Goal: Book appointment/travel/reservation

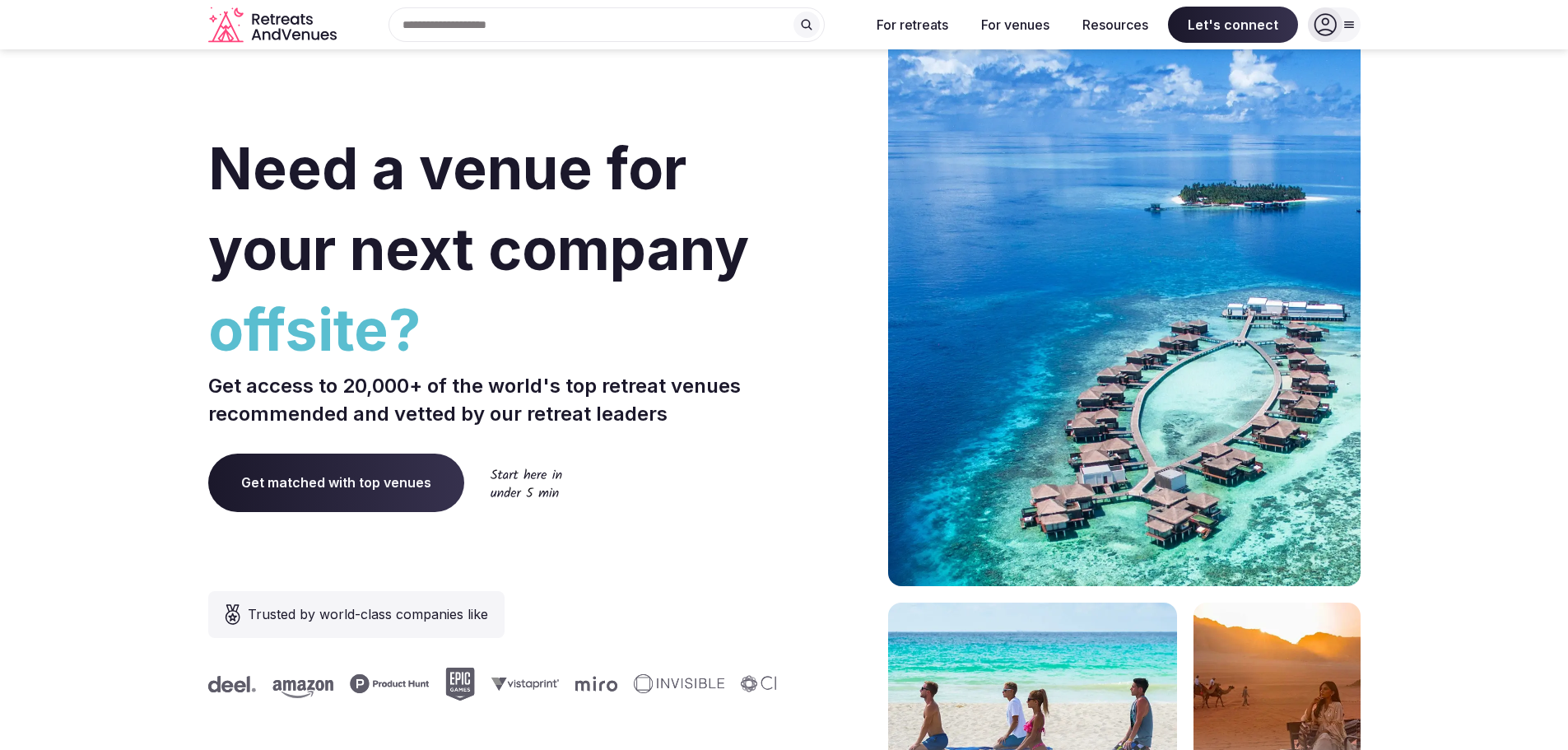
click at [613, 9] on input "text" at bounding box center [606, 25] width 436 height 35
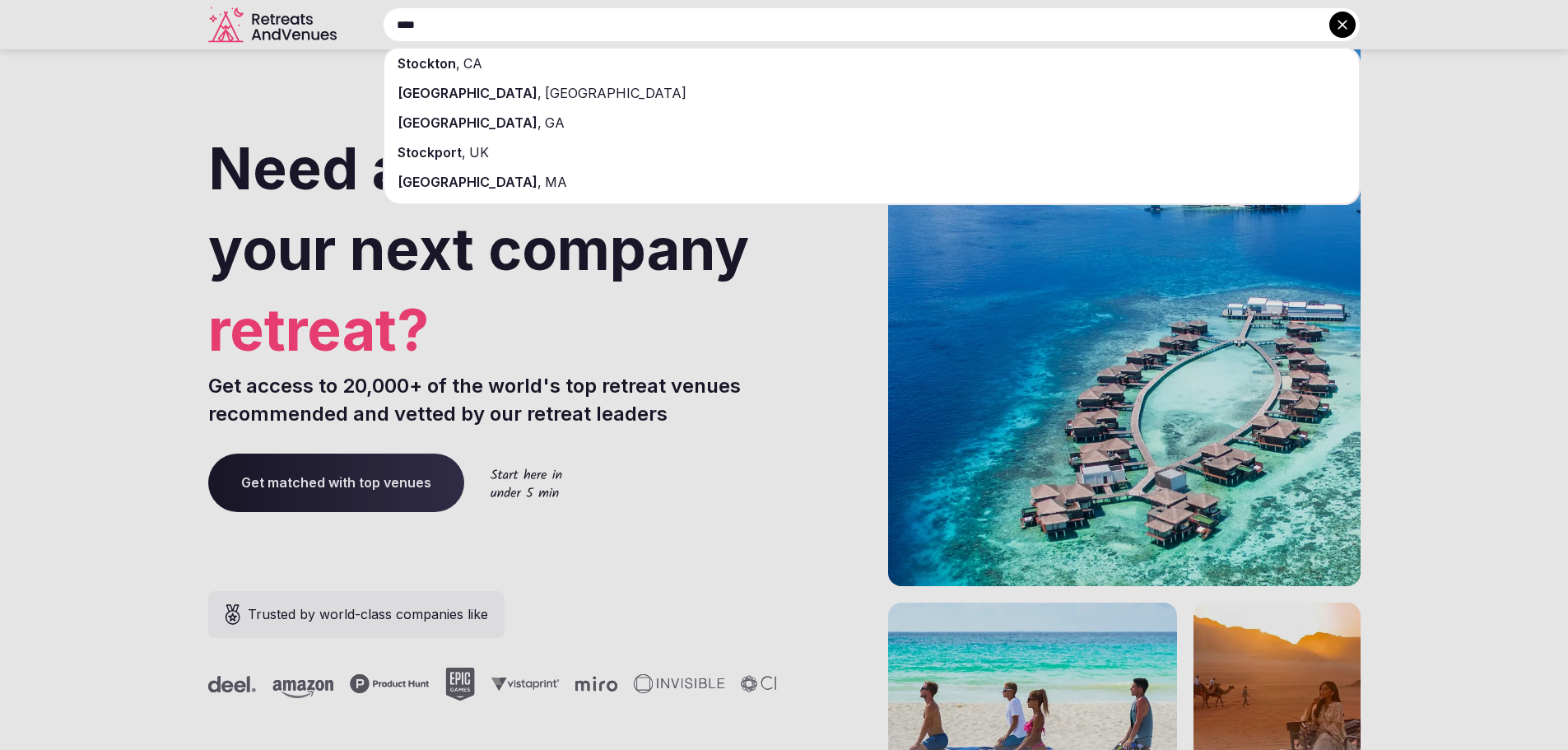
type input "****"
click at [533, 83] on div "[GEOGRAPHIC_DATA] , [GEOGRAPHIC_DATA]" at bounding box center [872, 92] width 975 height 29
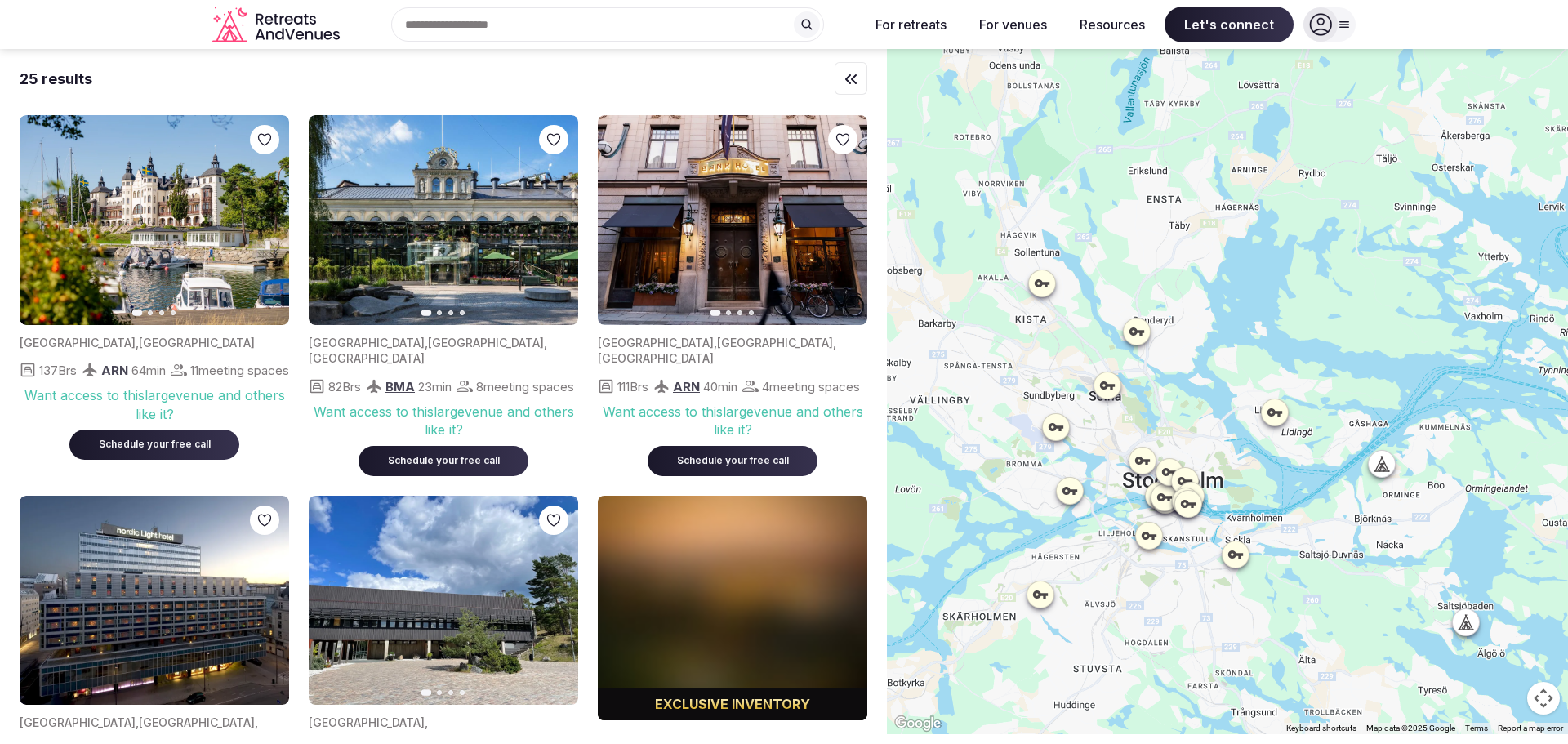
drag, startPoint x: 1250, startPoint y: 171, endPoint x: 1174, endPoint y: 297, distance: 147.1
click at [1174, 297] on div at bounding box center [1228, 392] width 682 height 685
click at [1278, 416] on icon at bounding box center [1274, 413] width 14 height 8
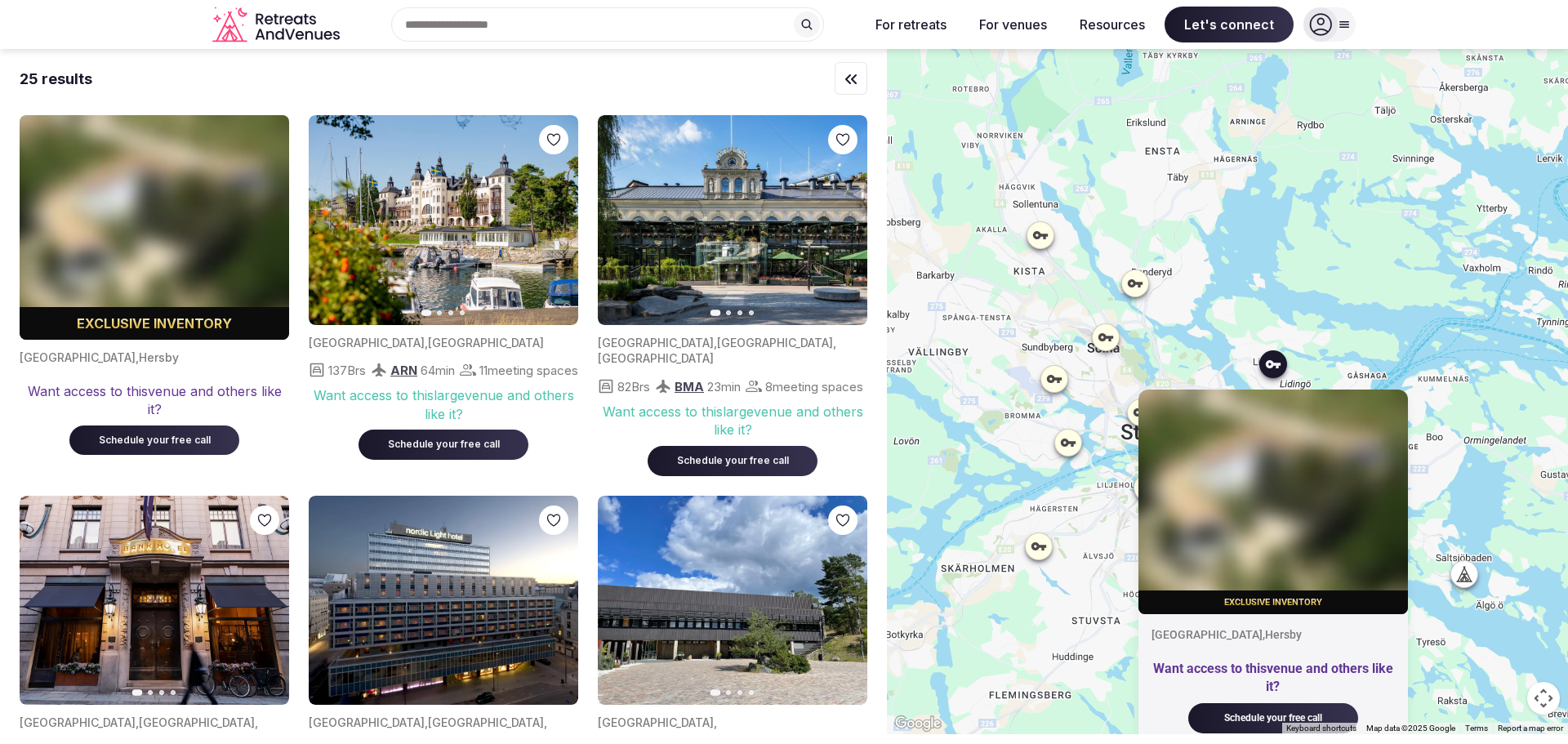
click at [1149, 372] on div "Exclusive inventory [GEOGRAPHIC_DATA] , [GEOGRAPHIC_DATA] Want access to this v…" at bounding box center [1228, 392] width 682 height 685
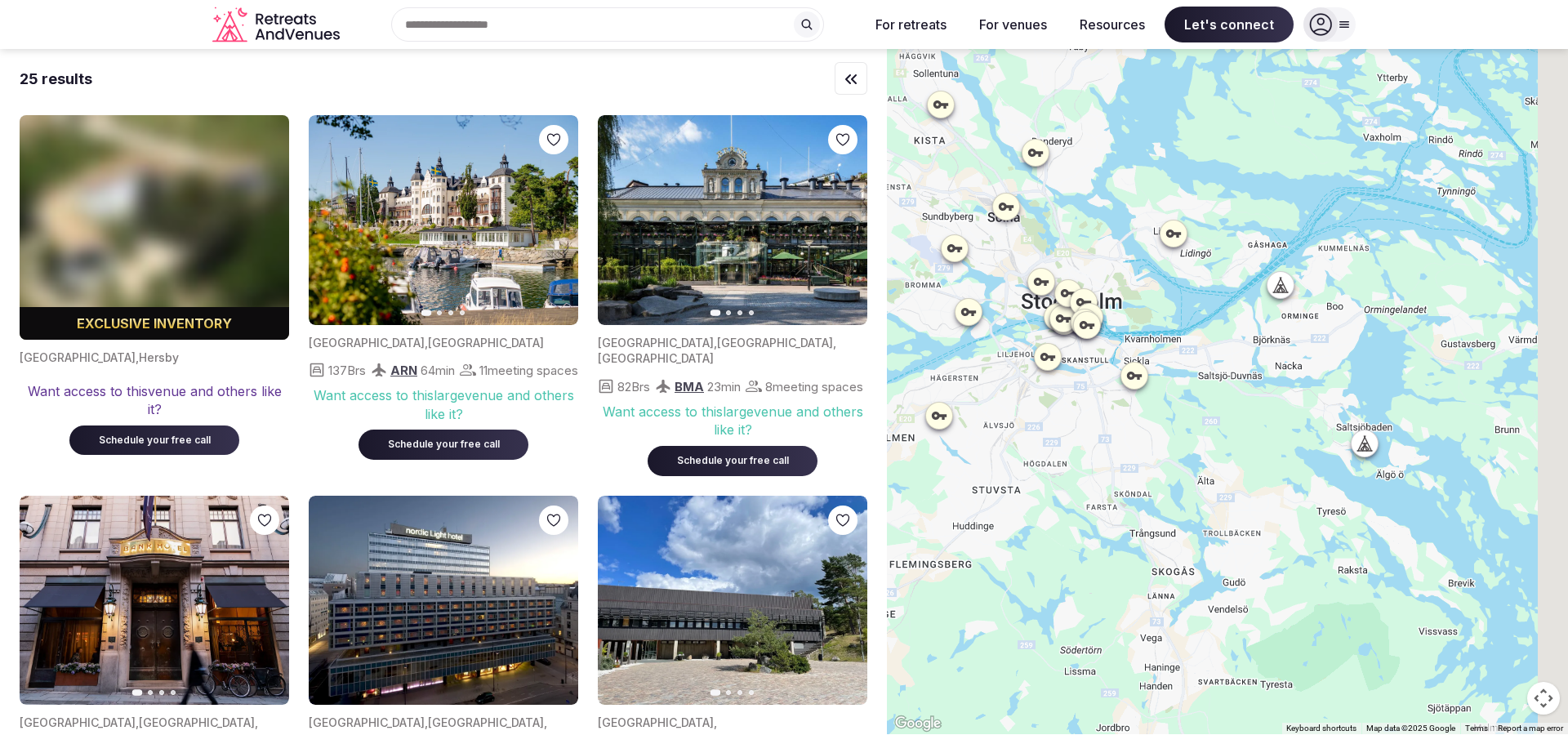
drag, startPoint x: 1398, startPoint y: 546, endPoint x: 1292, endPoint y: 411, distance: 171.6
click at [1292, 411] on div at bounding box center [1228, 392] width 682 height 685
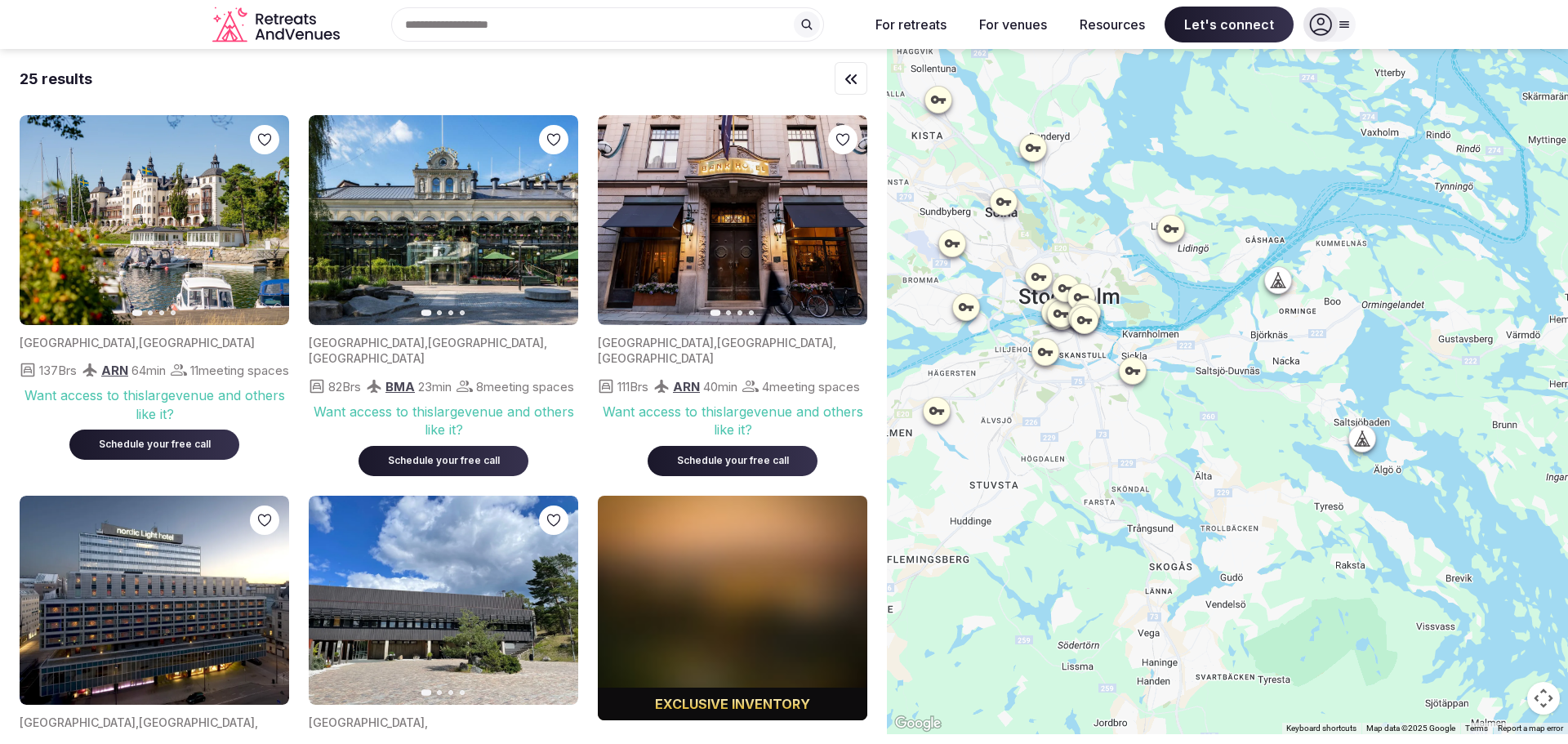
click at [1362, 437] on icon at bounding box center [1362, 437] width 16 height 16
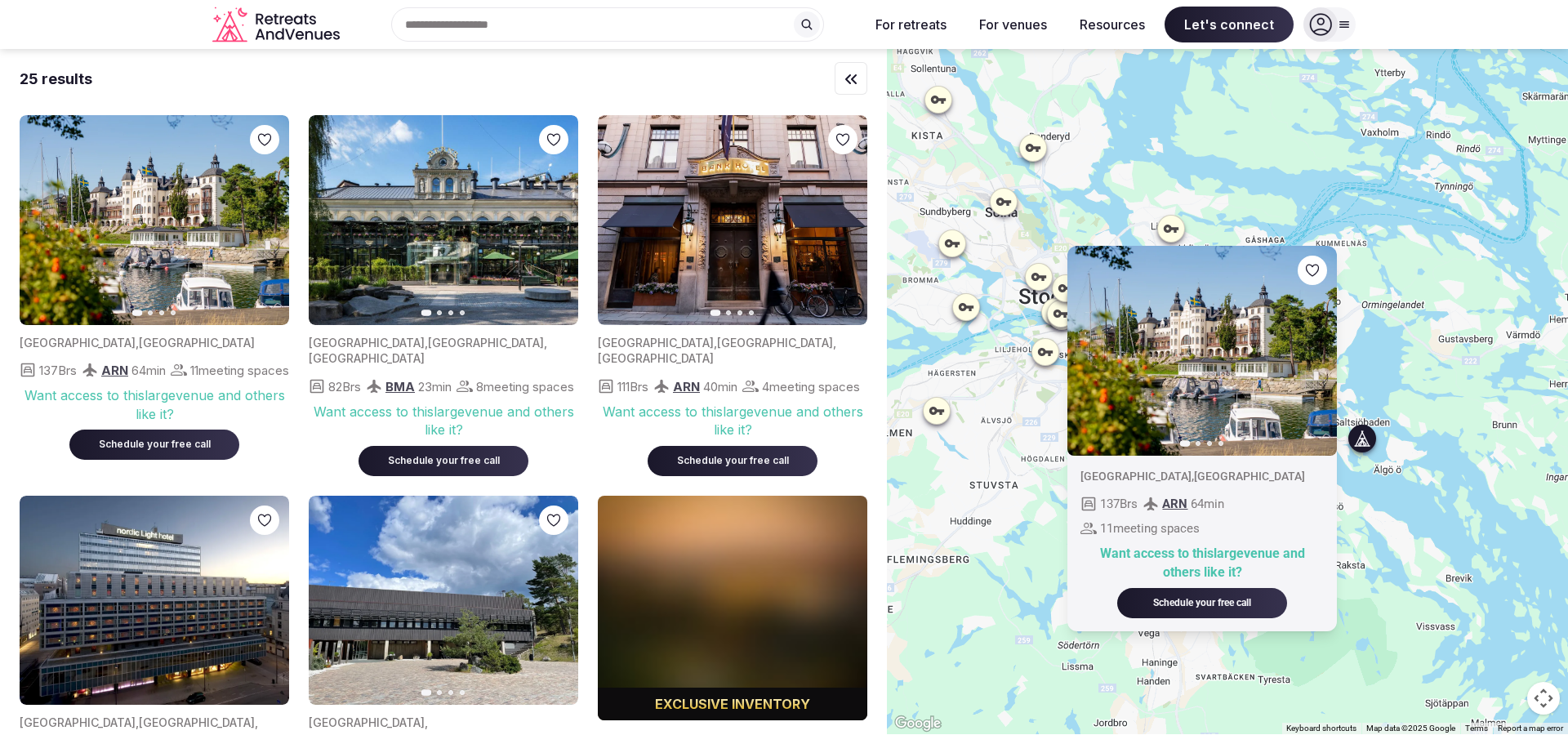
click at [1337, 607] on div "[GEOGRAPHIC_DATA] , [GEOGRAPHIC_DATA] 137 Brs ARN 64 min 11 meeting spaces Want…" at bounding box center [1202, 542] width 269 height 176
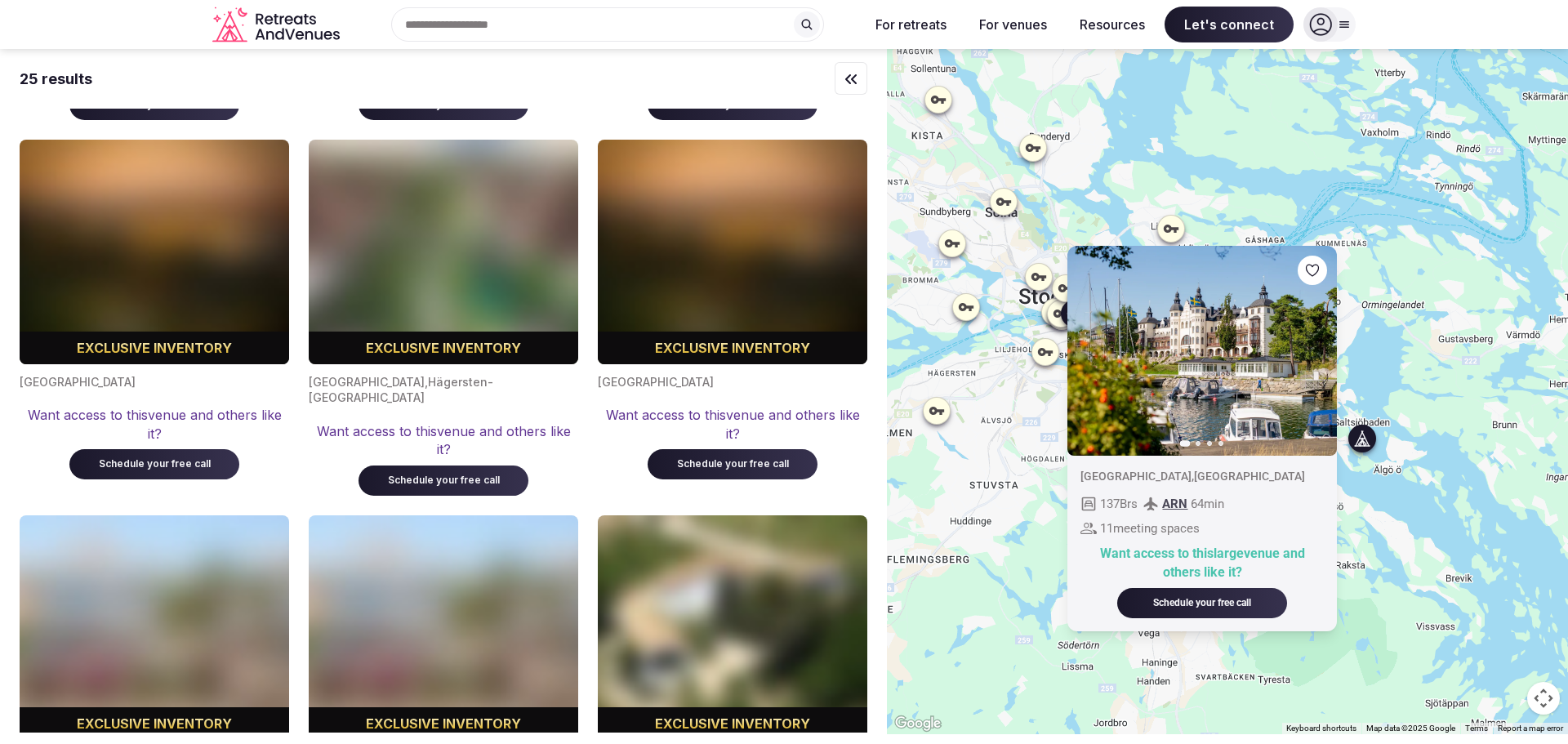
scroll to position [1143, 0]
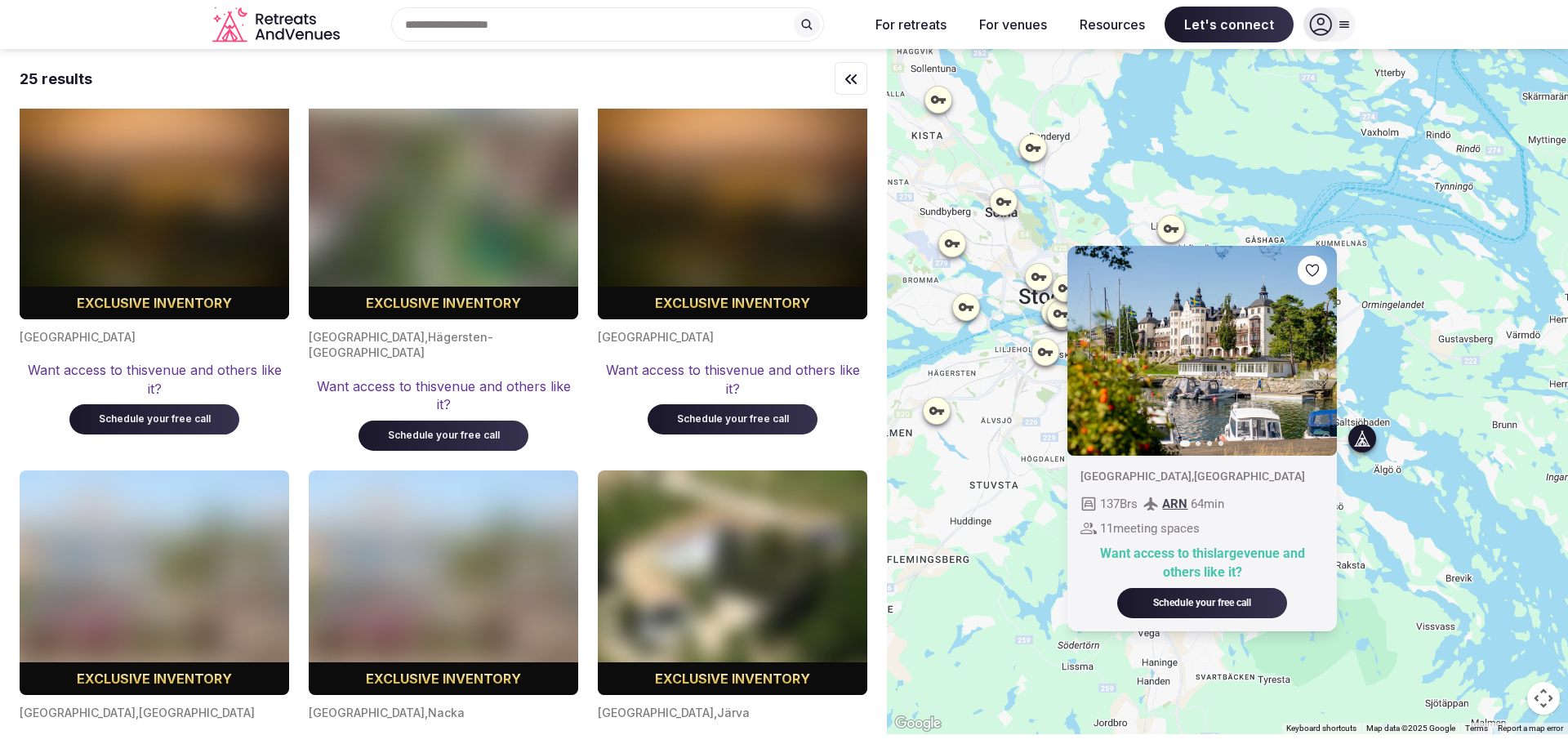
click at [978, 400] on div "Previous slide Next slide [GEOGRAPHIC_DATA] , [GEOGRAPHIC_DATA] 137 Brs ARN 64 …" at bounding box center [1228, 392] width 682 height 685
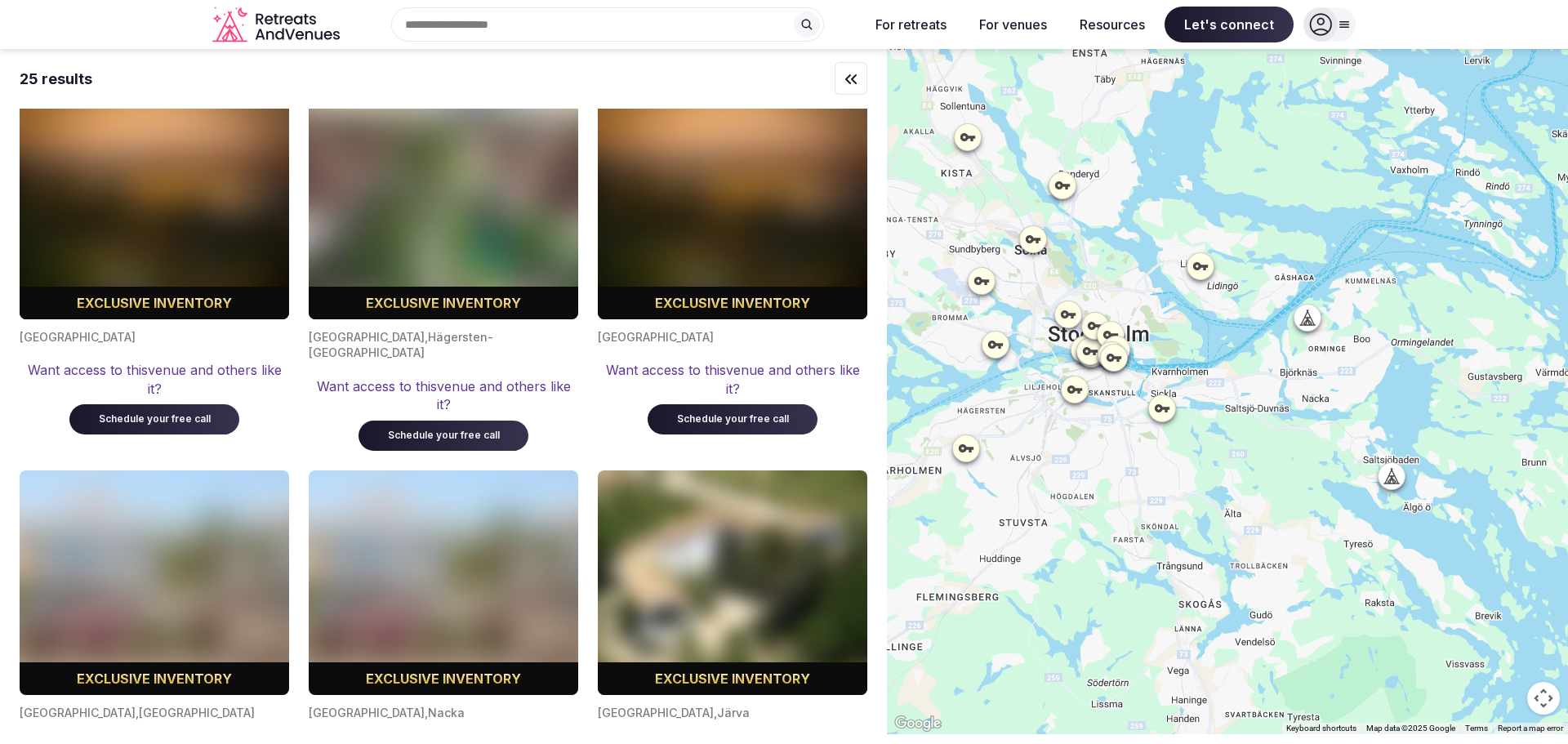
drag, startPoint x: 1259, startPoint y: 231, endPoint x: 1299, endPoint y: 262, distance: 50.6
click at [1299, 262] on div at bounding box center [1228, 392] width 682 height 685
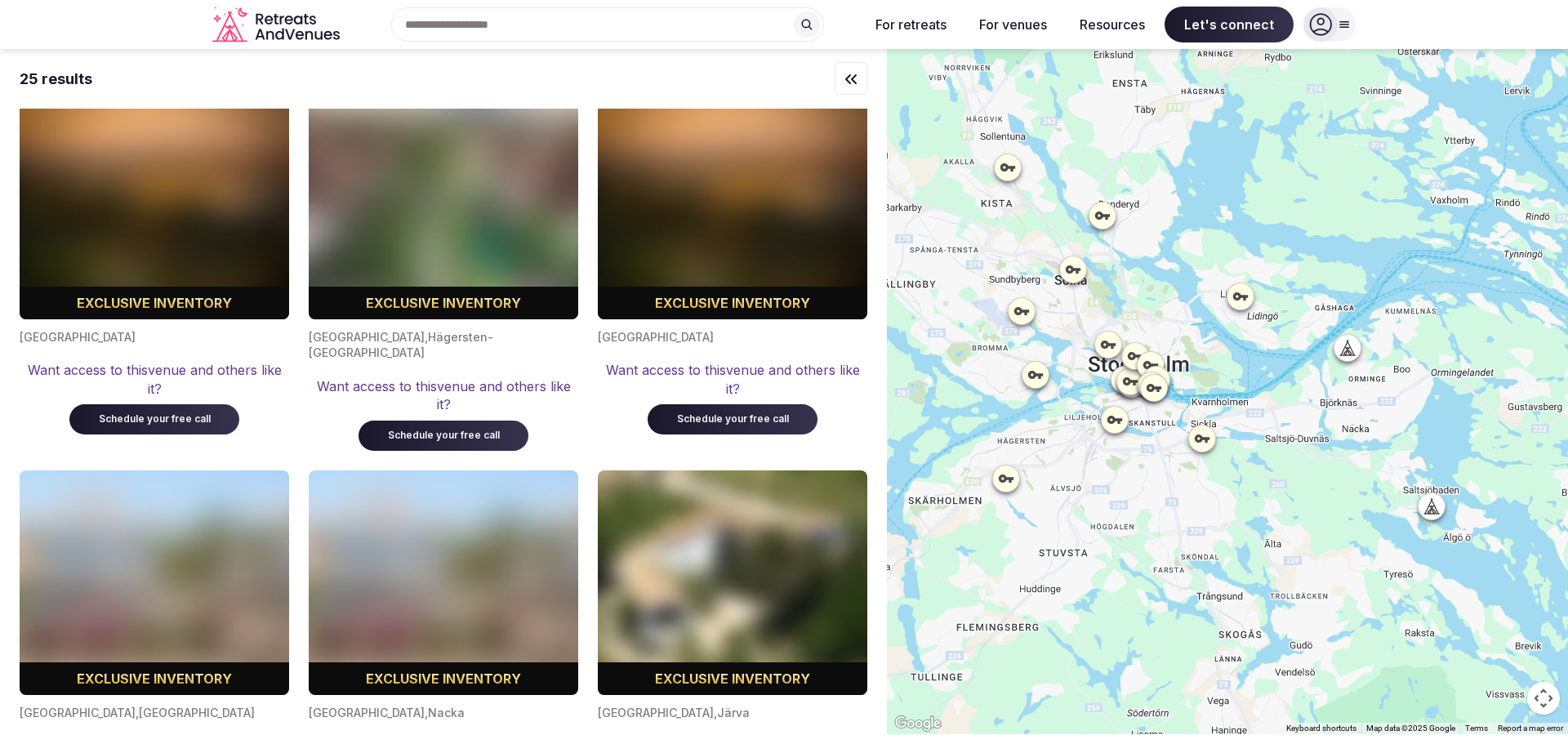
scroll to position [0, 0]
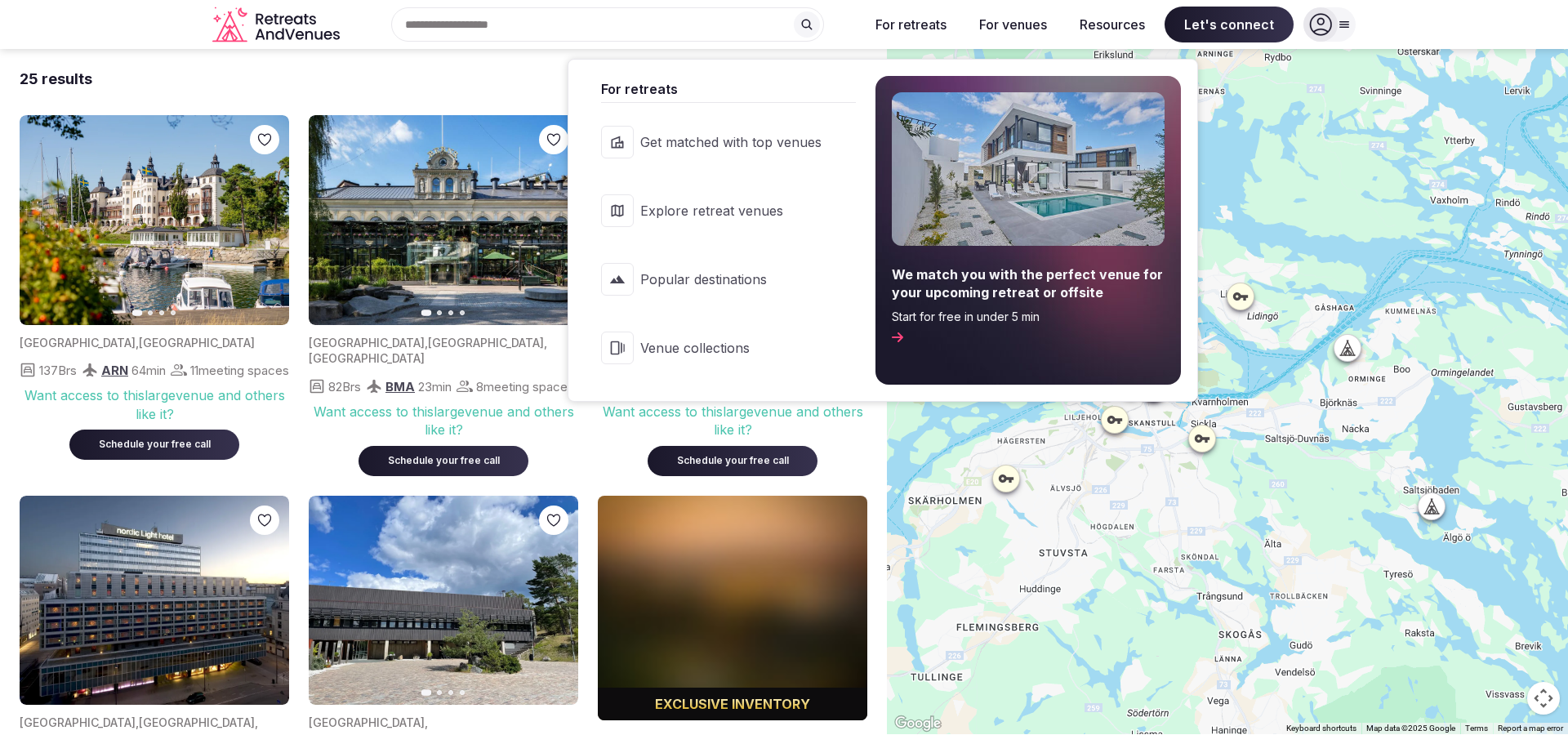
click at [937, 25] on button "For retreats" at bounding box center [910, 24] width 98 height 36
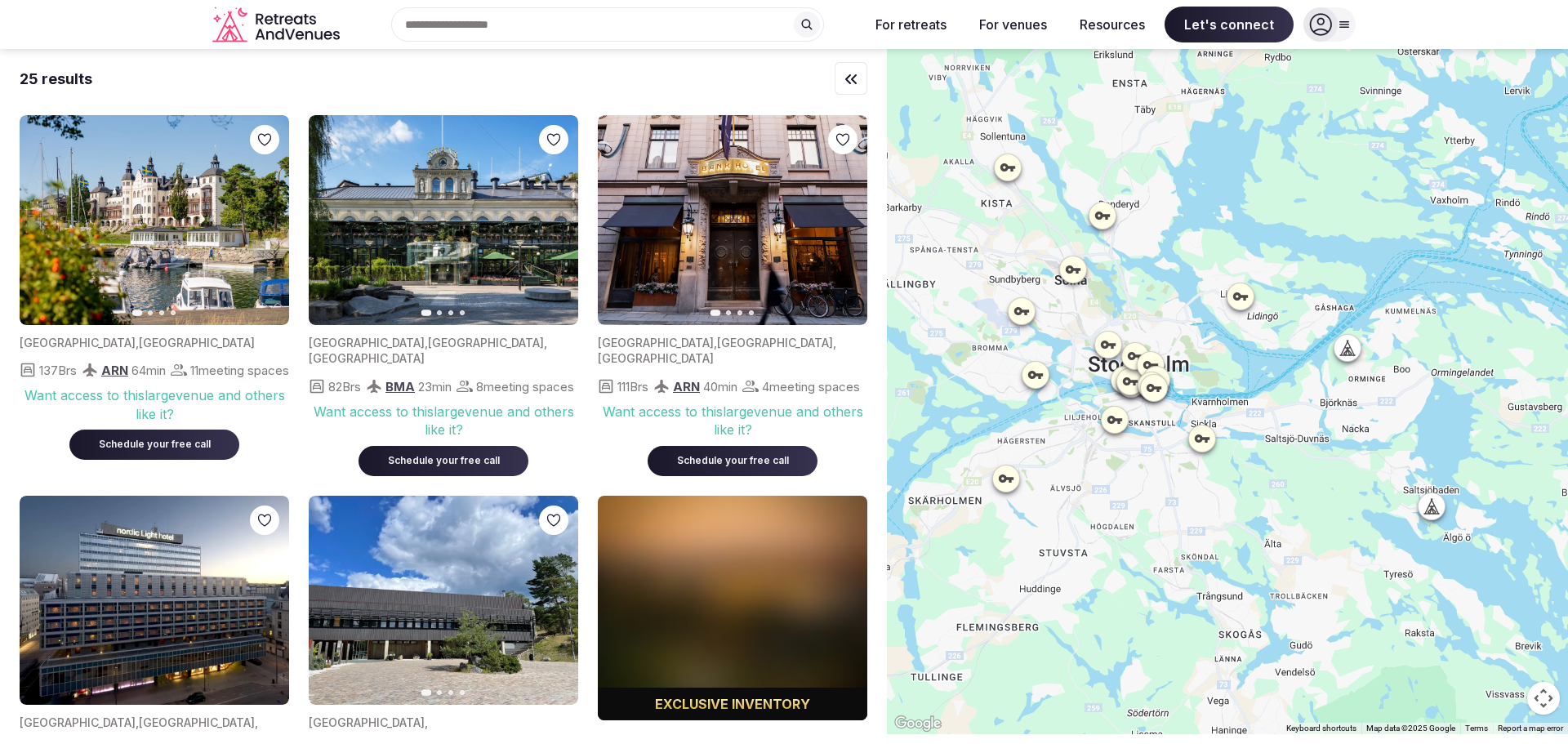
click at [937, 25] on button "For retreats" at bounding box center [910, 24] width 98 height 36
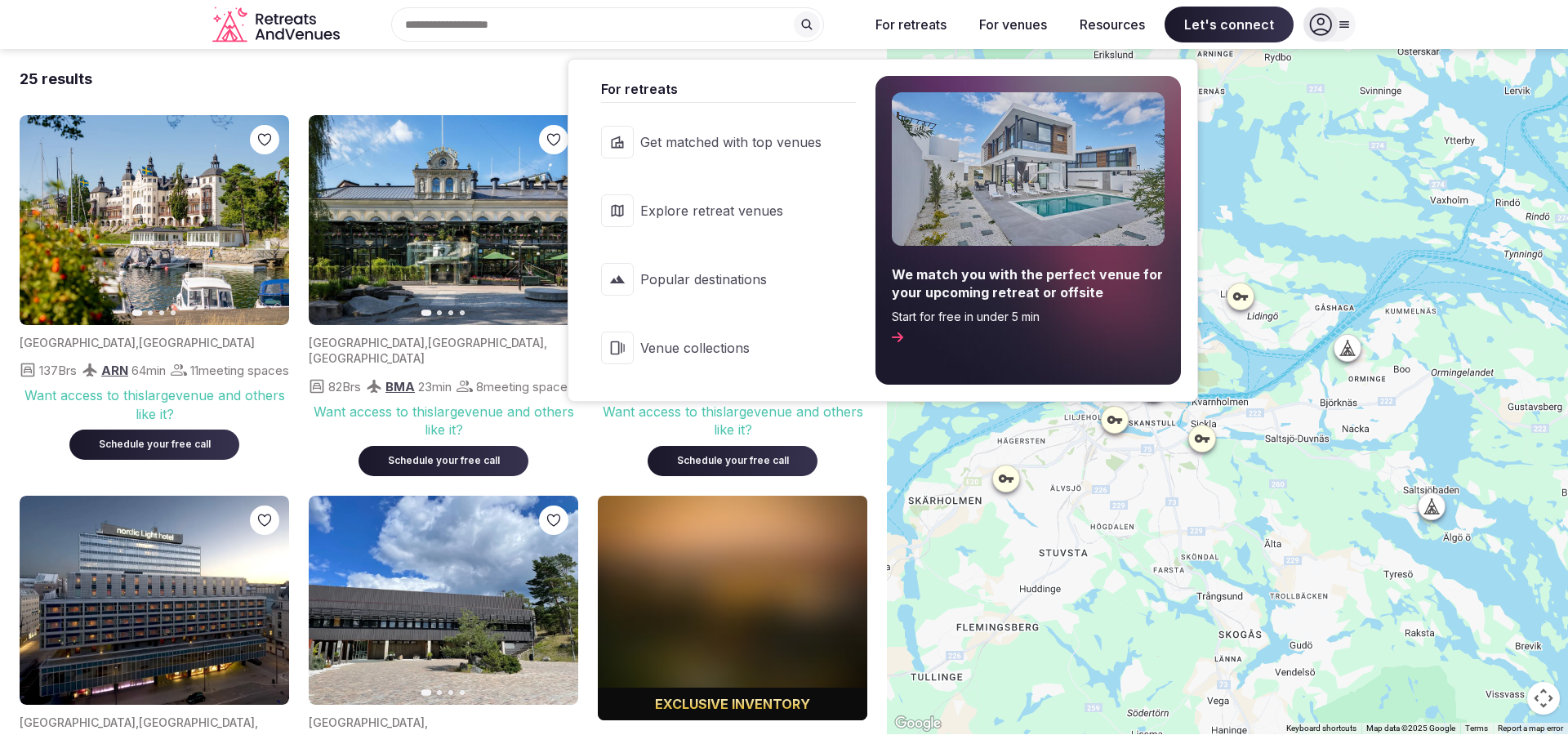
click at [831, 213] on icon at bounding box center [834, 211] width 12 height 14
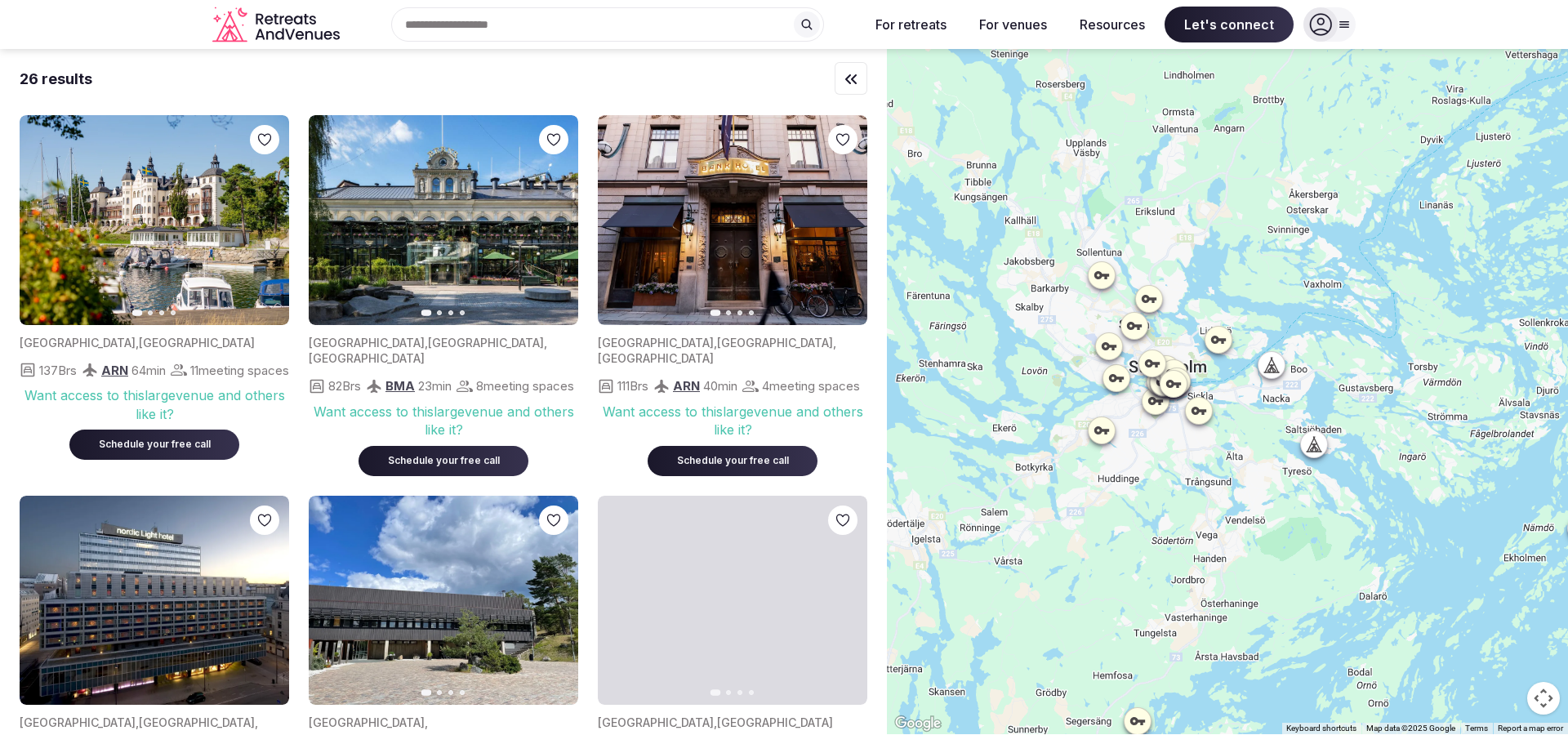
drag, startPoint x: 1058, startPoint y: 274, endPoint x: 1088, endPoint y: 358, distance: 89.2
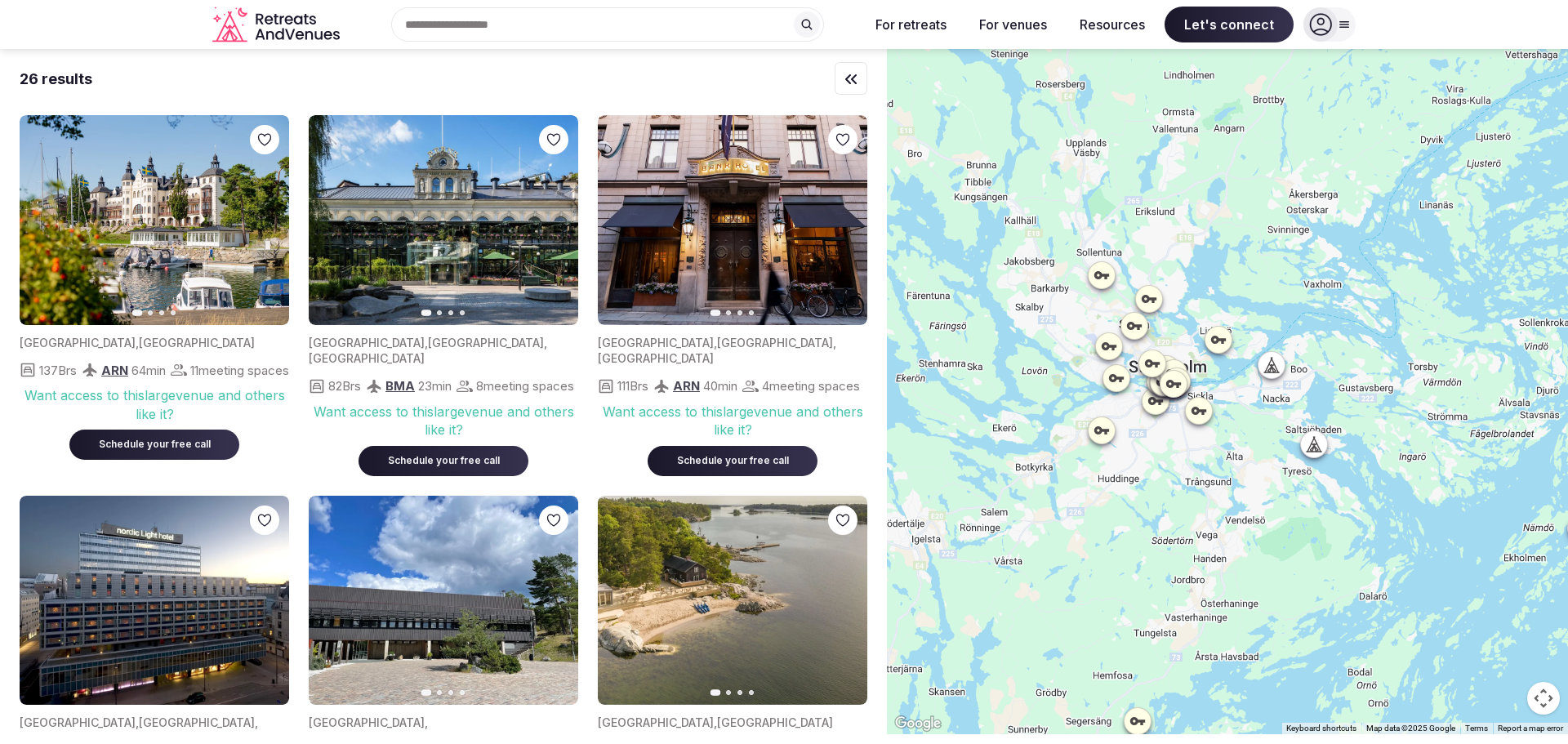
click at [1087, 357] on div at bounding box center [1228, 392] width 682 height 685
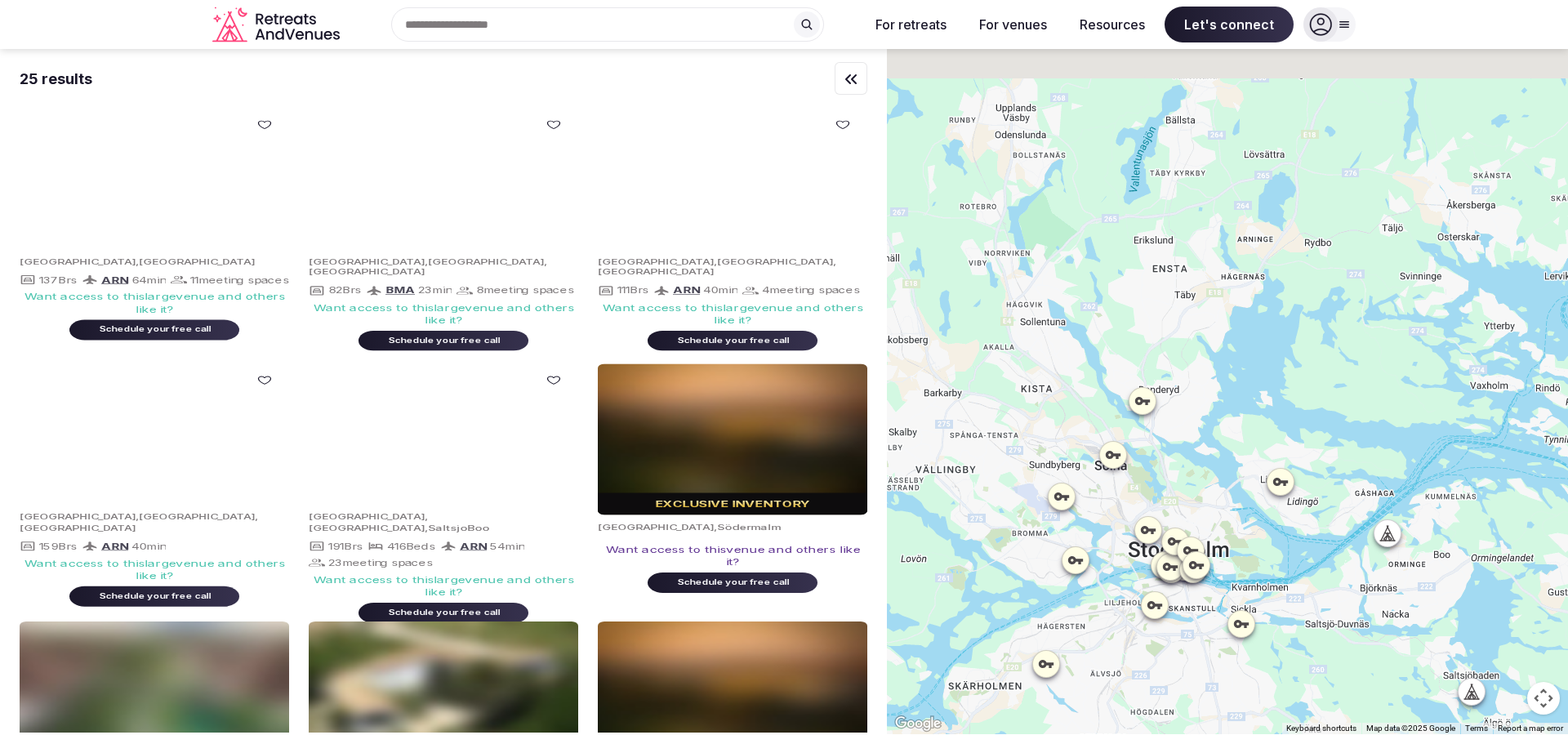
drag, startPoint x: 1326, startPoint y: 166, endPoint x: 1243, endPoint y: 358, distance: 209.2
click at [1243, 357] on div at bounding box center [1228, 392] width 682 height 685
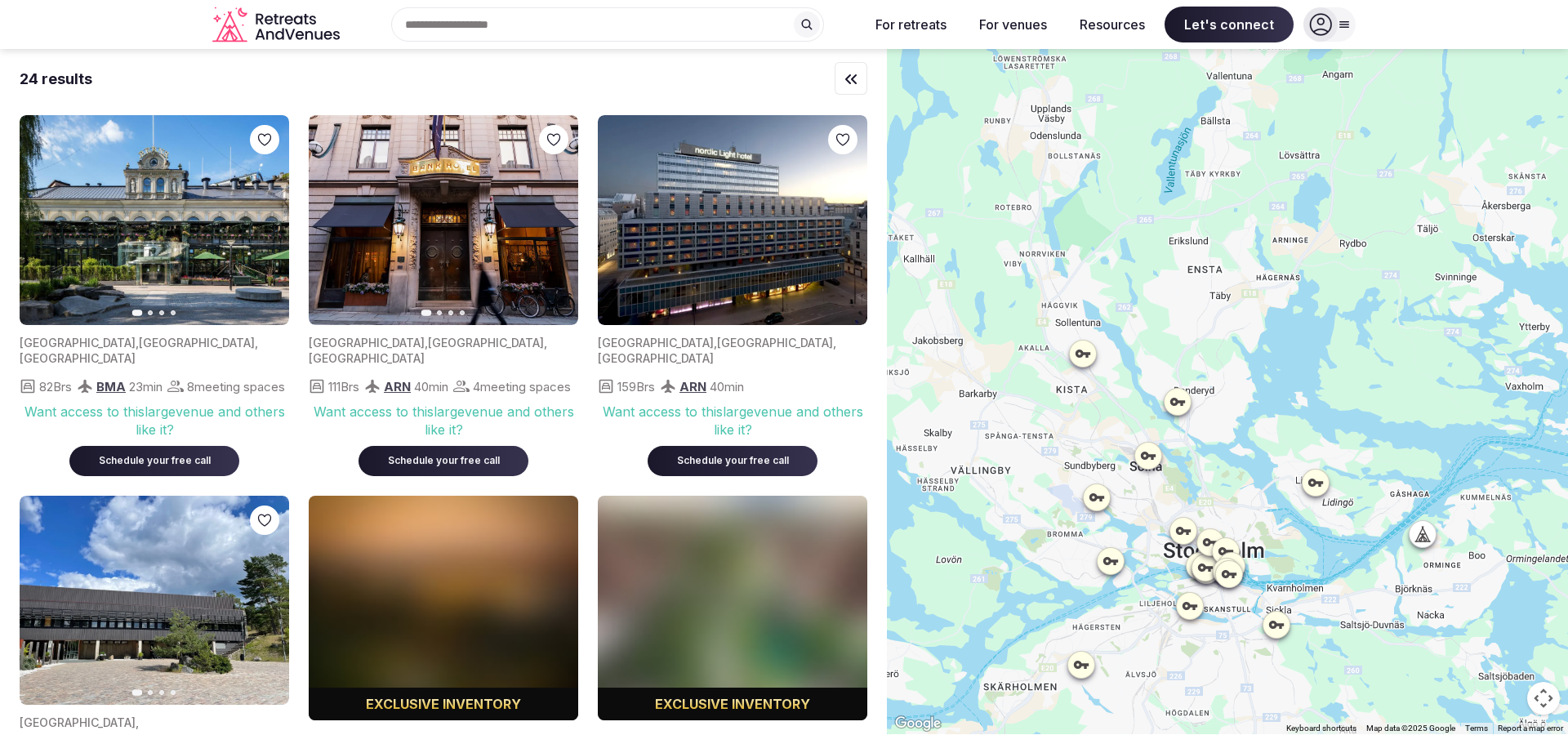
drag, startPoint x: 1096, startPoint y: 535, endPoint x: 1127, endPoint y: 484, distance: 59.7
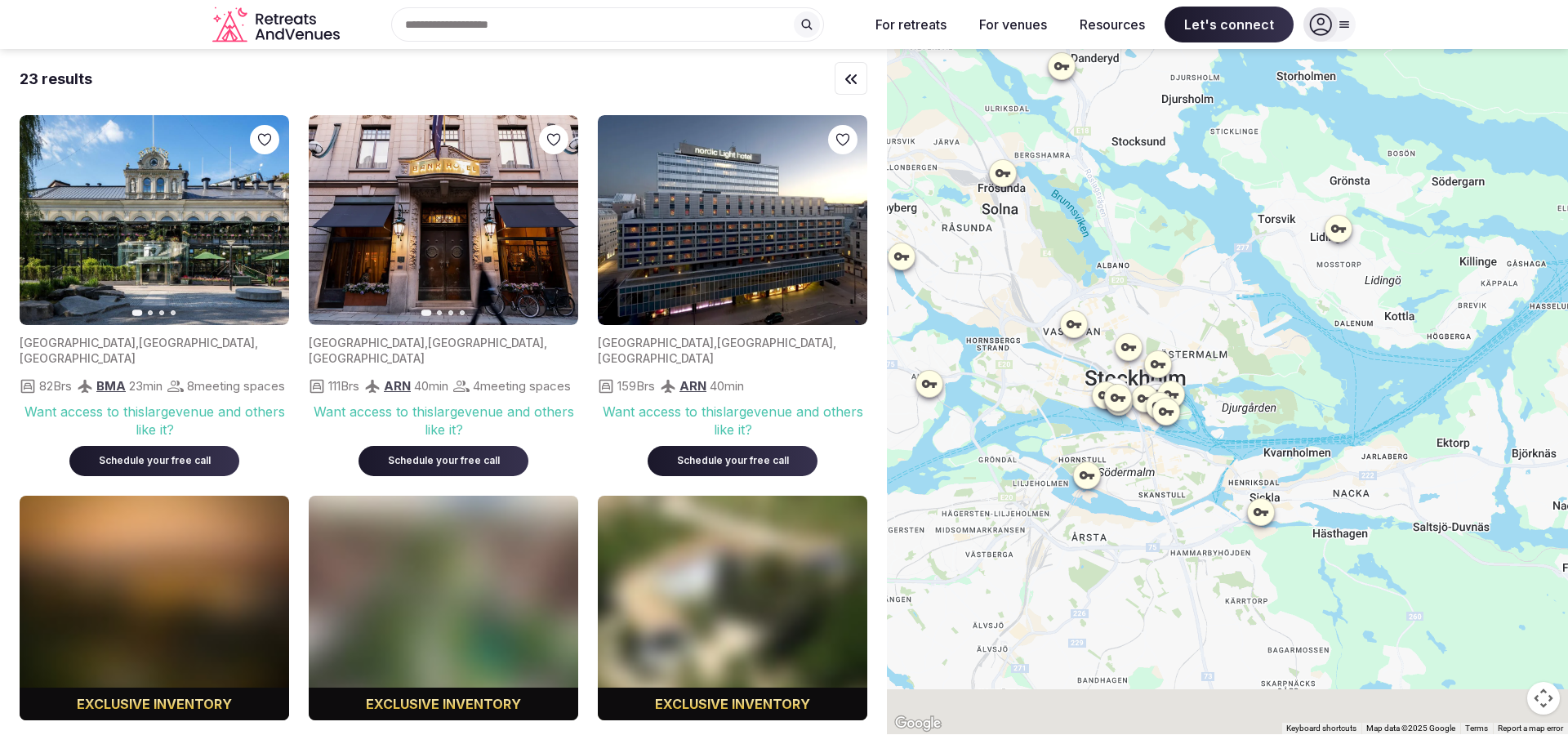
drag, startPoint x: 1287, startPoint y: 566, endPoint x: 1211, endPoint y: 475, distance: 118.6
click at [1211, 475] on div at bounding box center [1228, 392] width 682 height 685
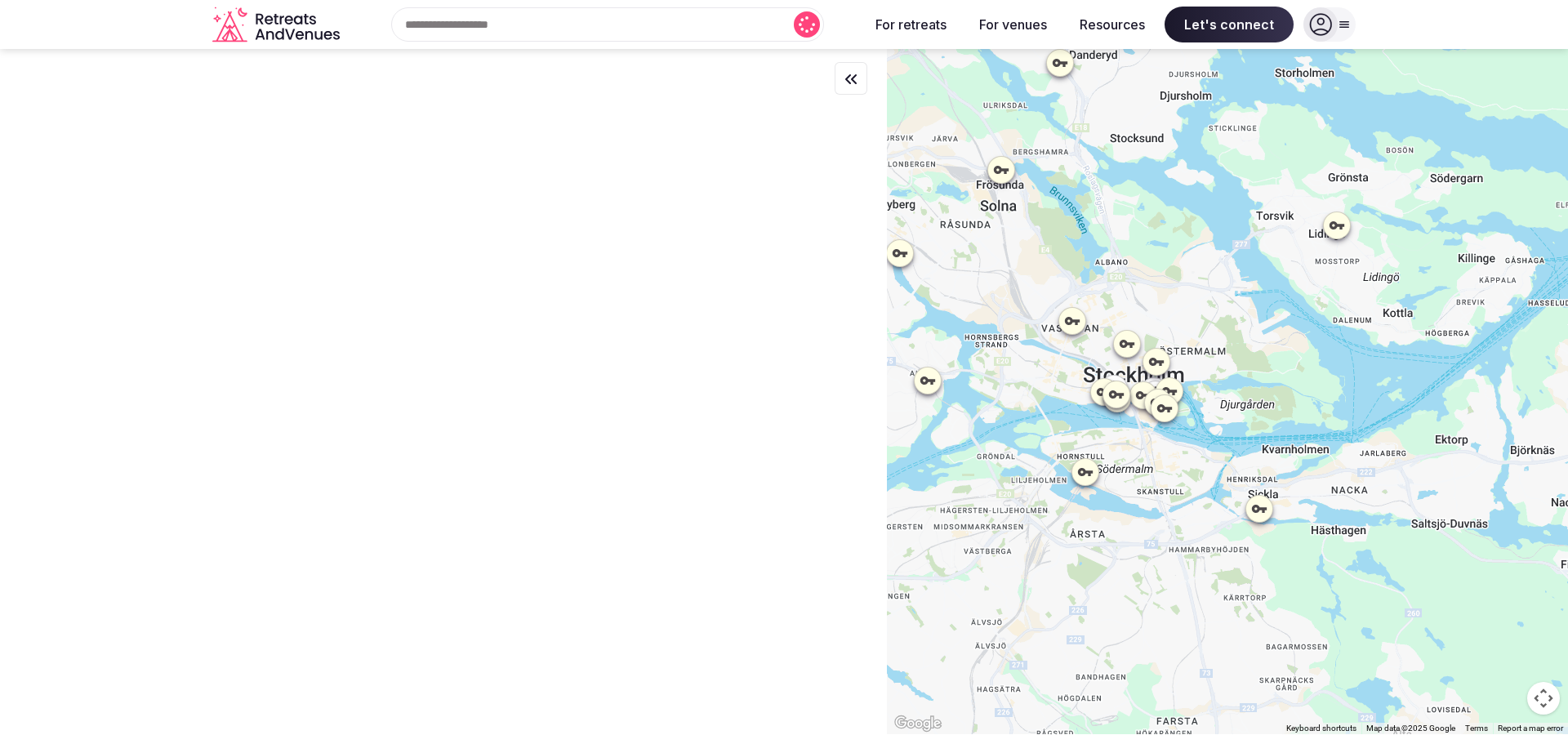
click at [1266, 519] on div at bounding box center [1228, 392] width 682 height 685
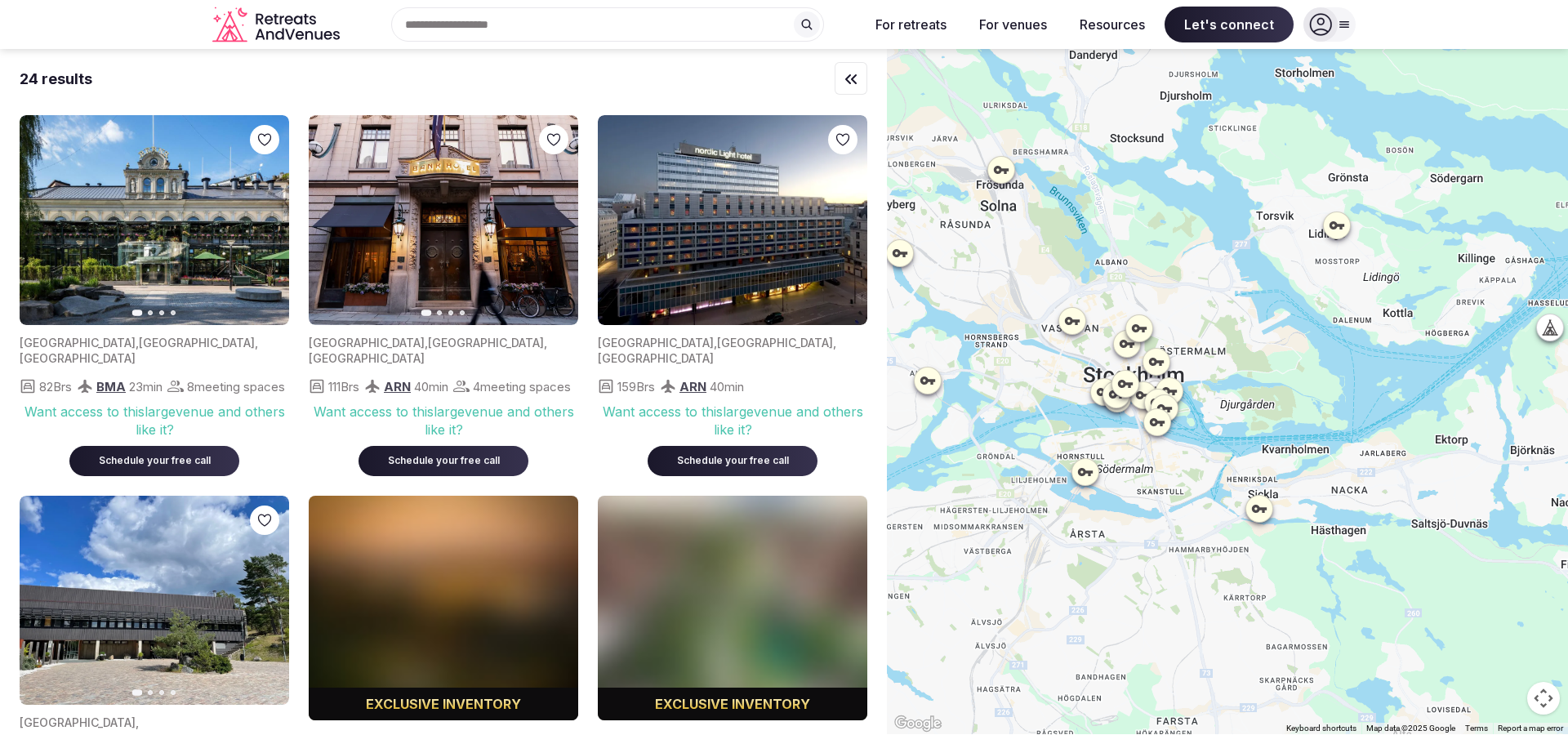
click at [1267, 511] on icon at bounding box center [1259, 509] width 16 height 16
